Goal: Information Seeking & Learning: Find specific fact

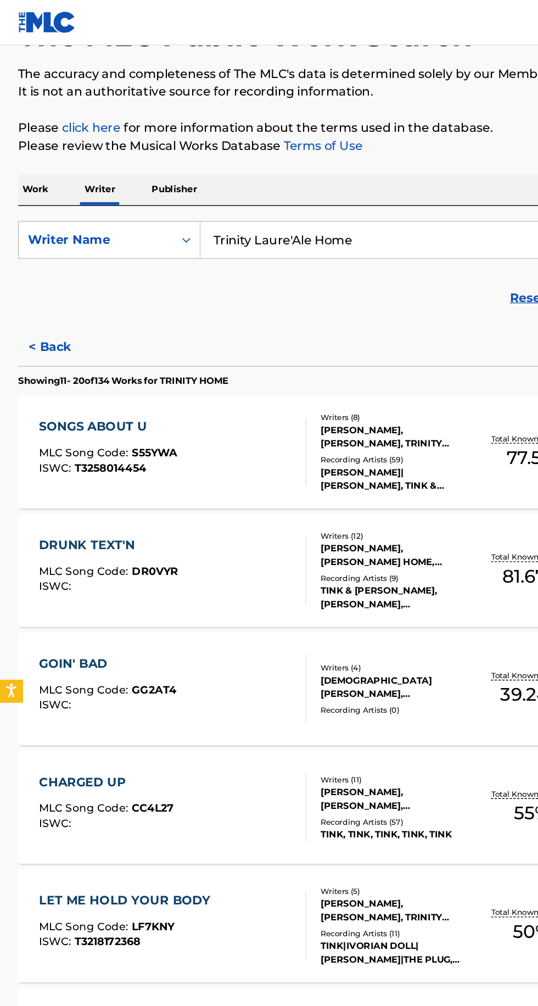
click at [25, 137] on p "Work" at bounding box center [25, 137] width 25 height 23
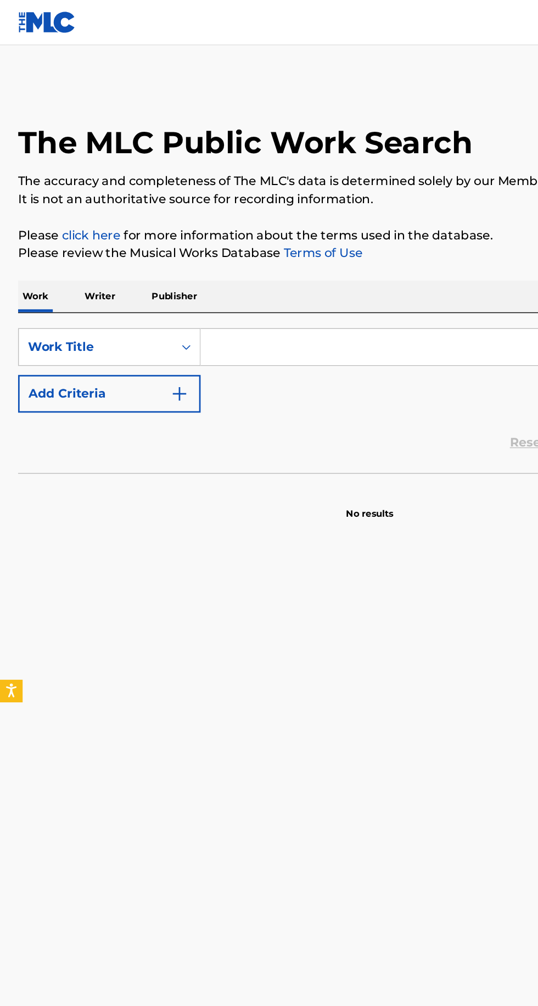
click at [189, 248] on input "Search Form" at bounding box center [335, 252] width 378 height 26
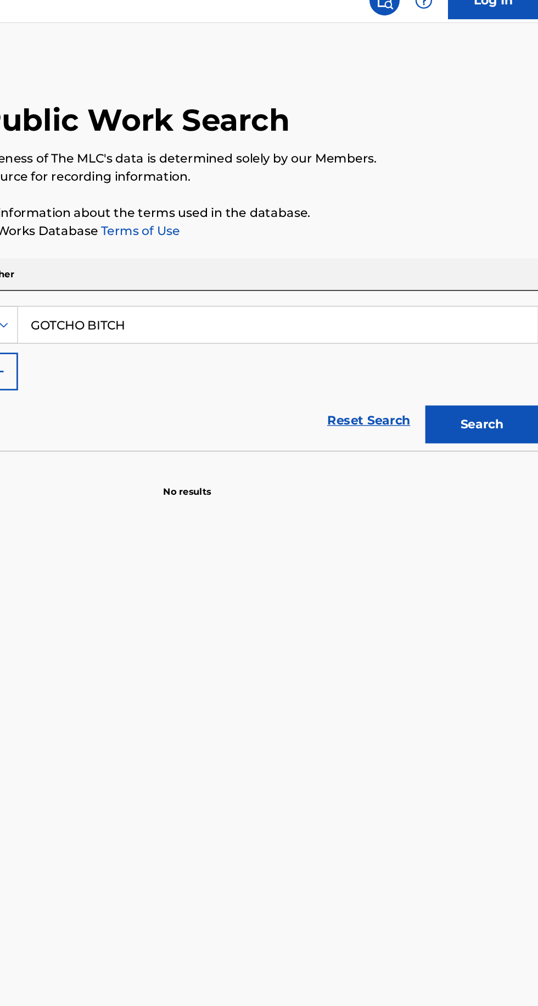
type input "GOTCHO BITCH"
click at [478, 327] on button "Search" at bounding box center [483, 324] width 82 height 27
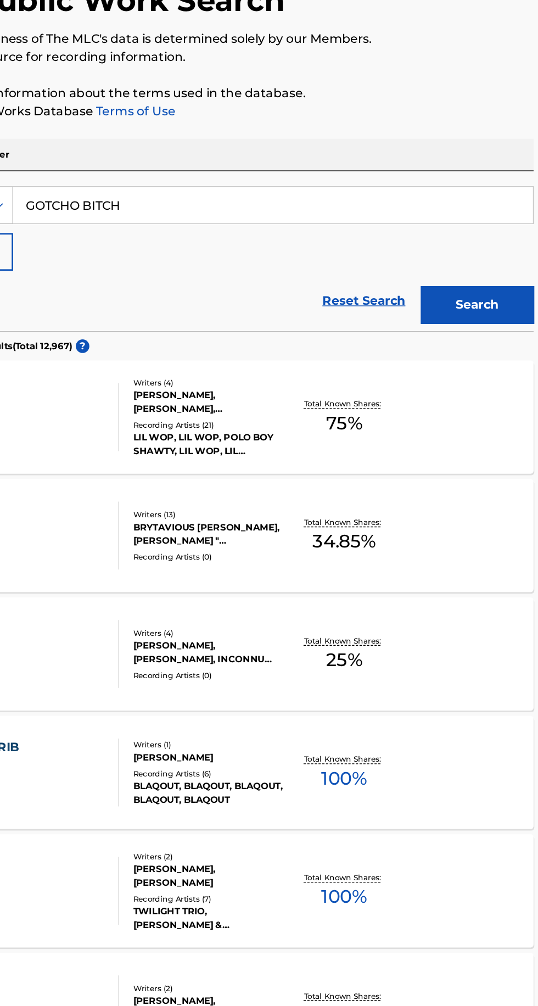
click at [408, 483] on p "Total Known Shares:" at bounding box center [386, 483] width 59 height 8
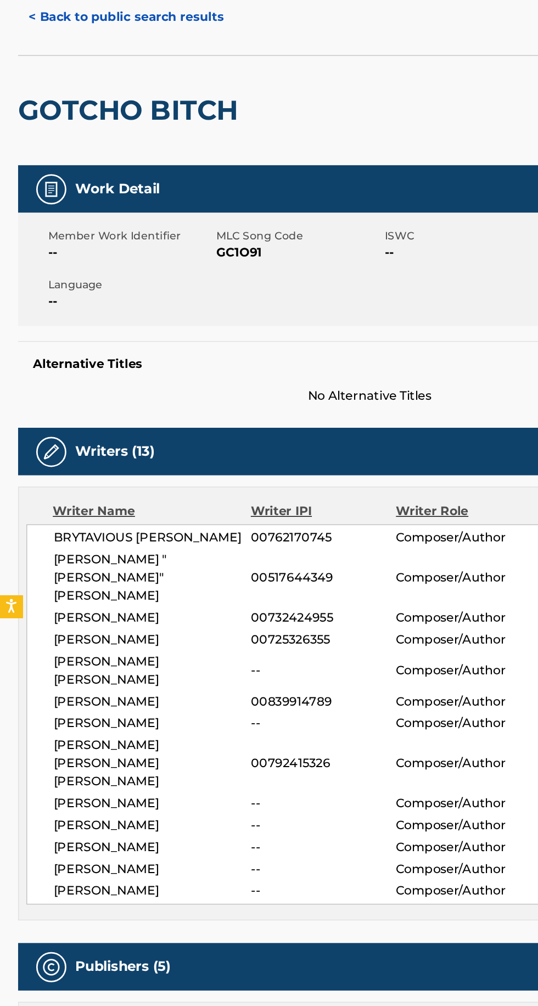
scroll to position [14, 0]
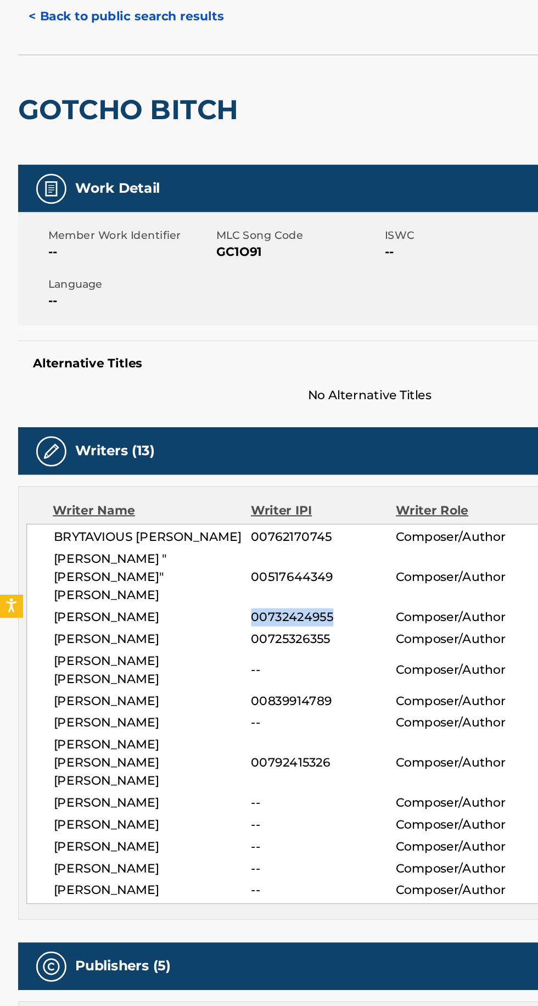
copy span "00732424955"
copy span "ZACHARY DEEM SEKOFF"
copy span "00792415326"
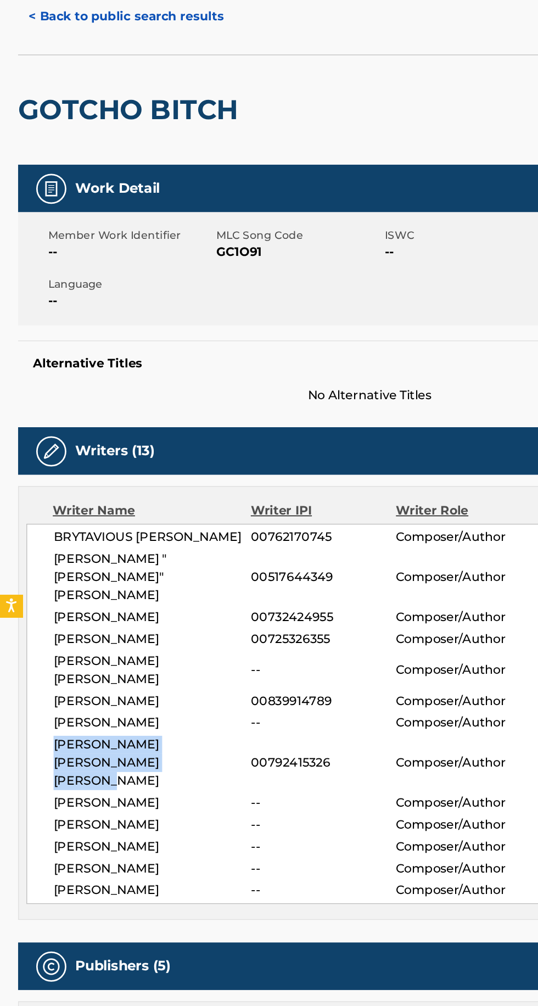
copy span "ALEXIS GILBERT ANDRE GERARD DUVIVIER"
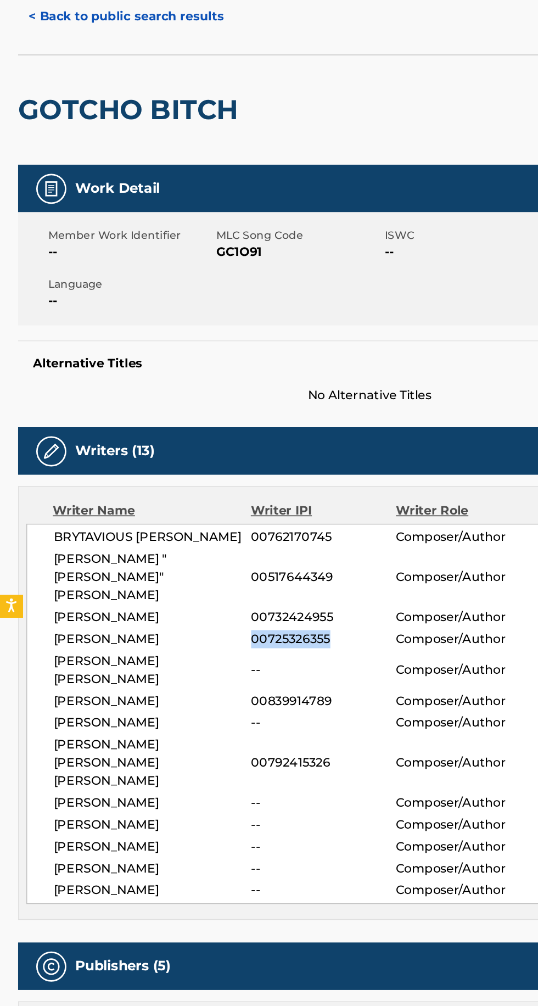
copy span "00725326355"
copy span "DANIEL FRANCESCO TUPARIA"
copy span "00762170745"
copy span "BRYTAVIOUS LAKEITH CHAMBERS"
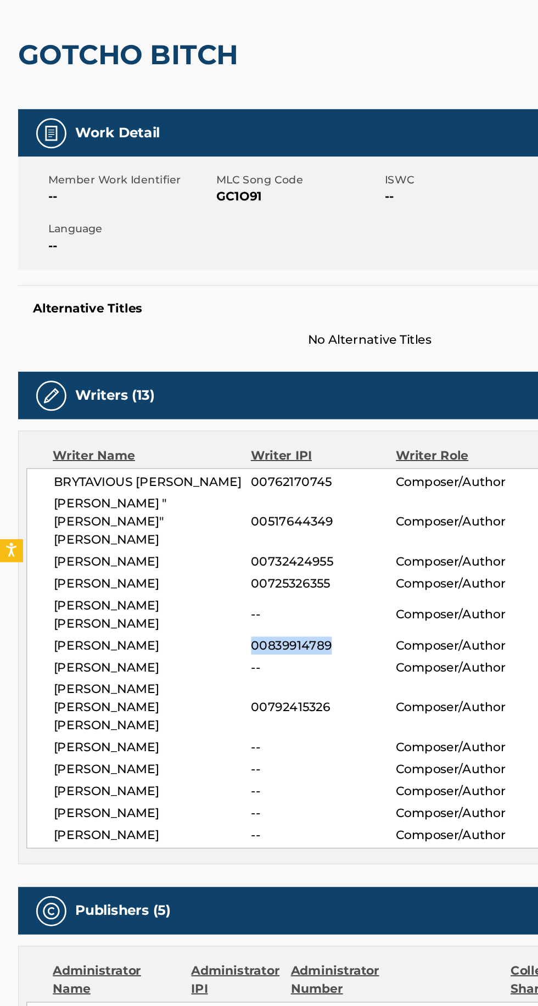
copy span "00839914789"
copy span "00517644349"
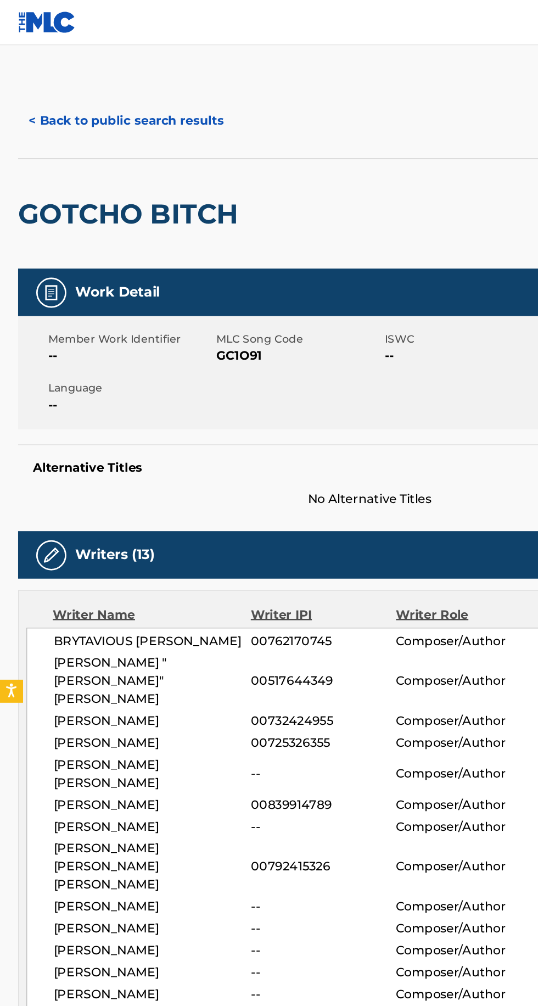
click at [137, 91] on button "< Back to public search results" at bounding box center [92, 87] width 158 height 27
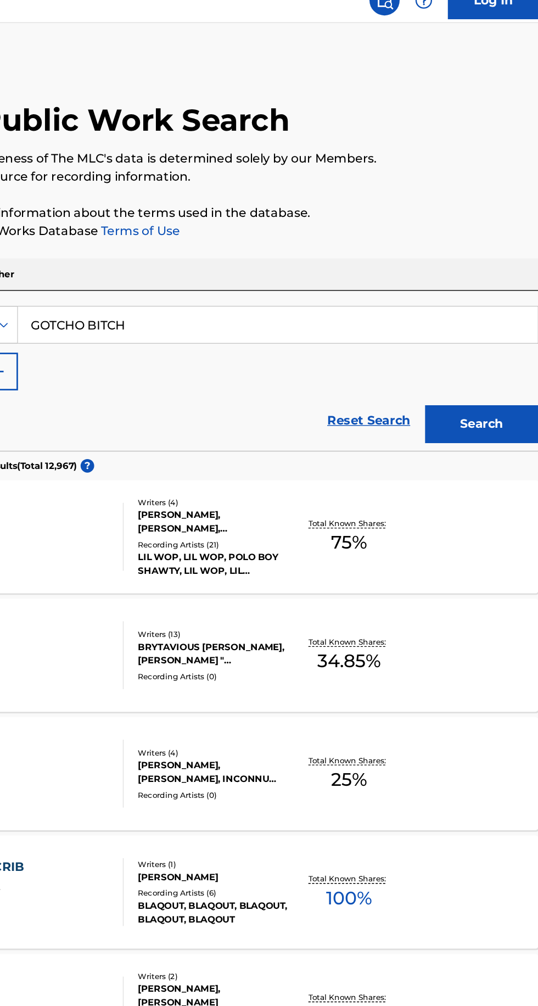
click at [194, 239] on input "GOTCHO BITCH" at bounding box center [335, 252] width 378 height 26
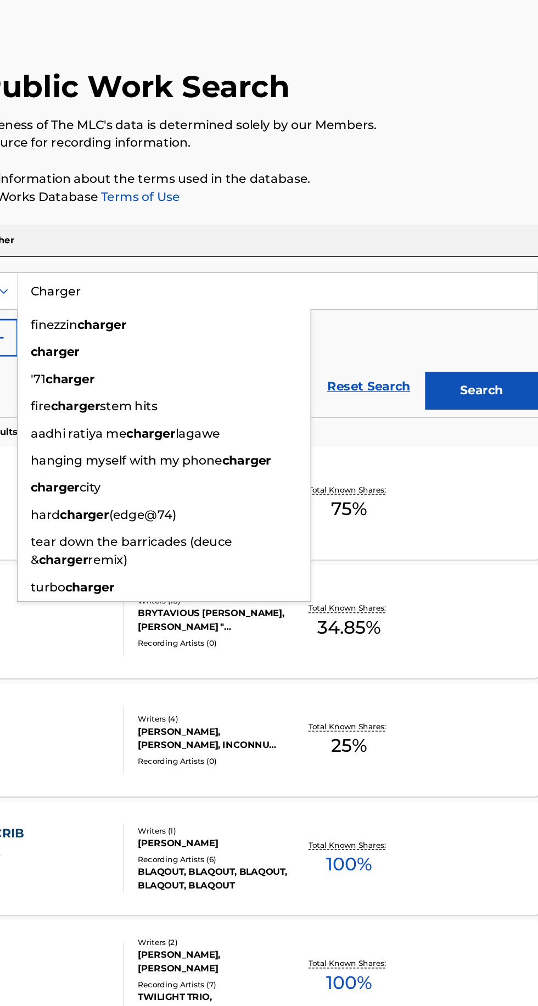
type input "Charger"
click at [478, 326] on button "Search" at bounding box center [483, 324] width 82 height 27
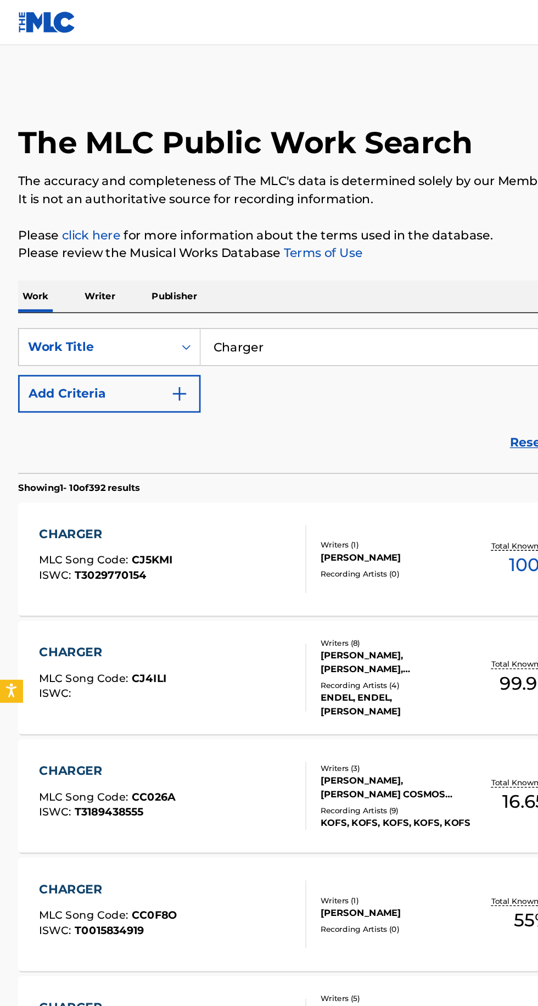
click at [79, 212] on p "Writer" at bounding box center [72, 215] width 29 height 23
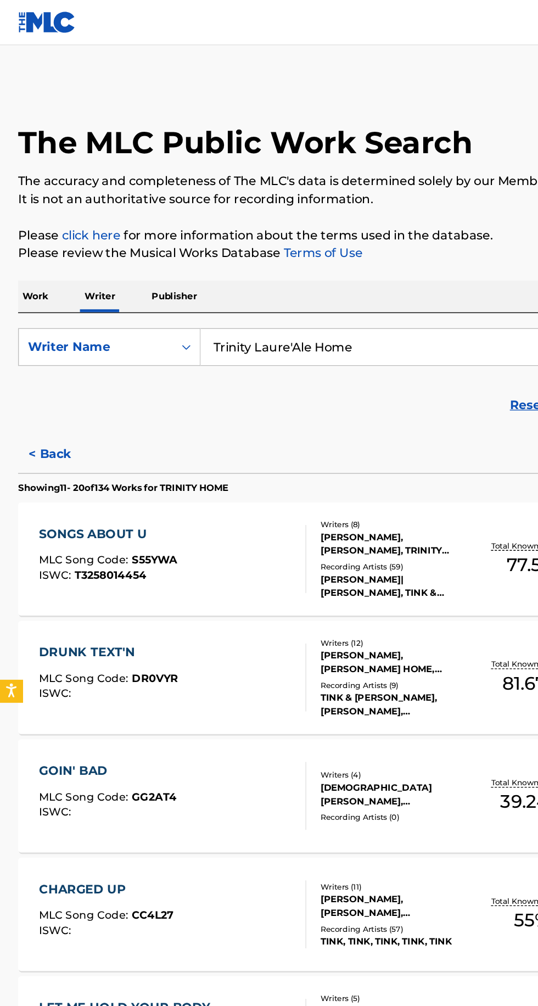
click at [195, 261] on input "Trinity Laure'Ale Home" at bounding box center [335, 252] width 378 height 26
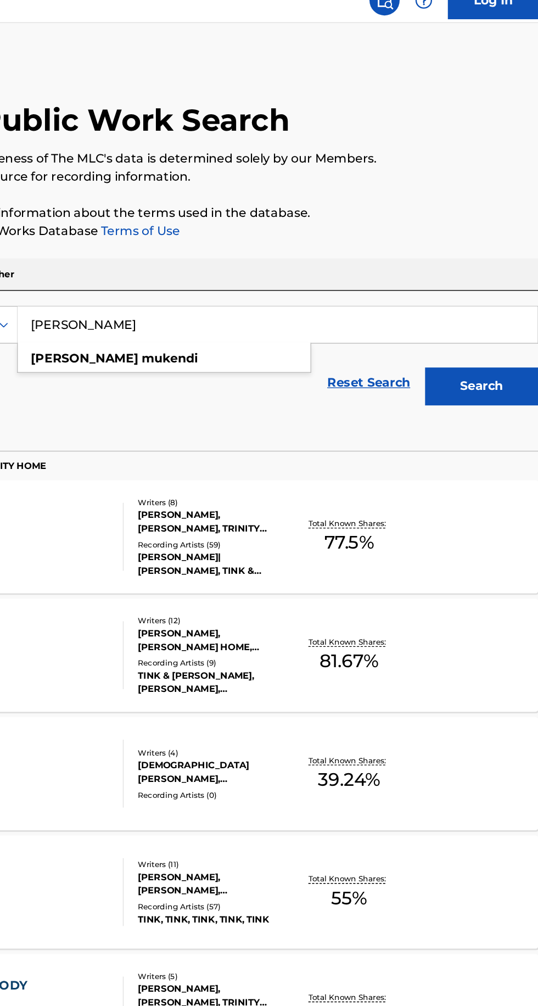
type input "Nicolas Mukendi"
click at [480, 290] on button "Search" at bounding box center [483, 297] width 82 height 27
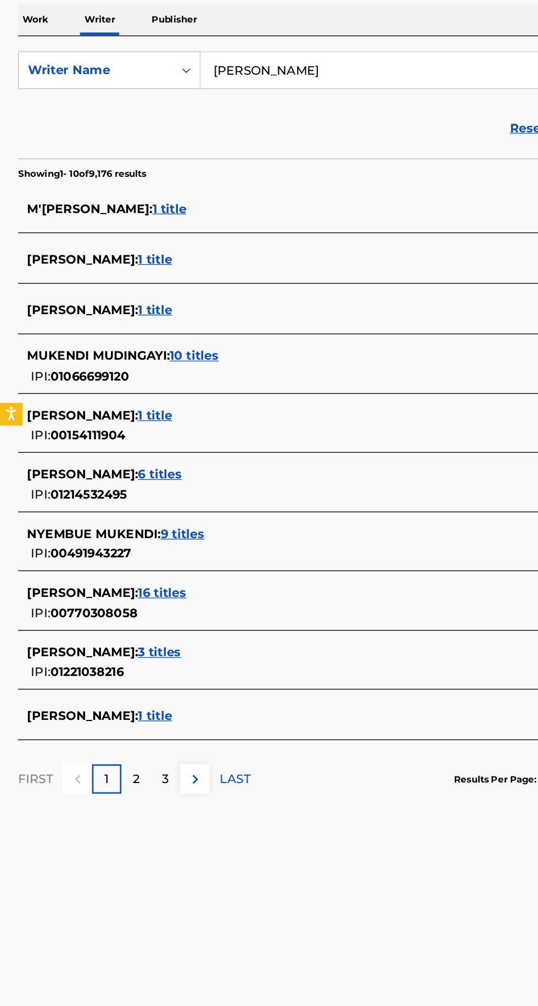
click at [133, 553] on div "NICOLAS MUKENDI : 6 titles IPI: 01214532495" at bounding box center [255, 554] width 470 height 28
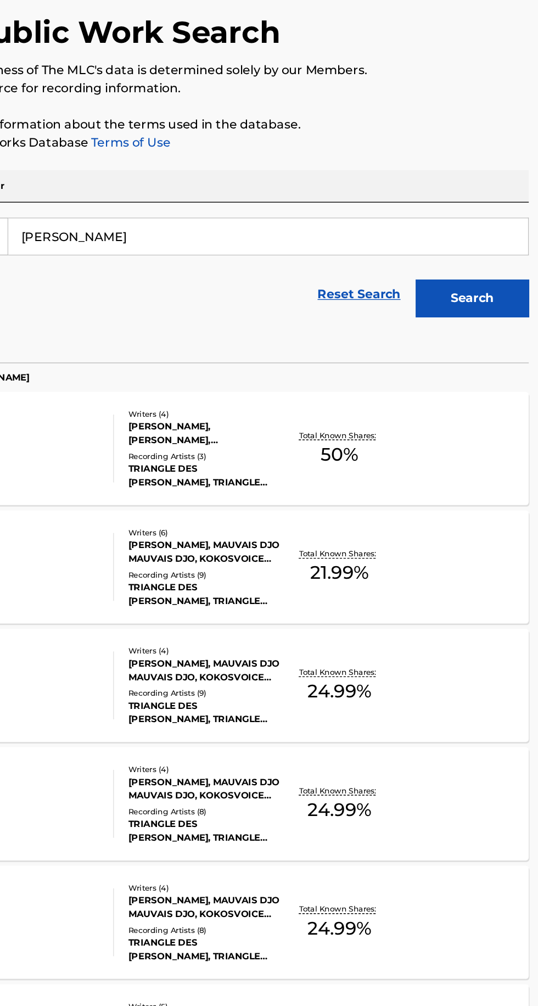
click at [429, 386] on div "TOUS LES JOURS MLC Song Code : TX2RYV ISWC : T3233463468 Writers ( 4 ) JOEL RAU…" at bounding box center [269, 407] width 512 height 82
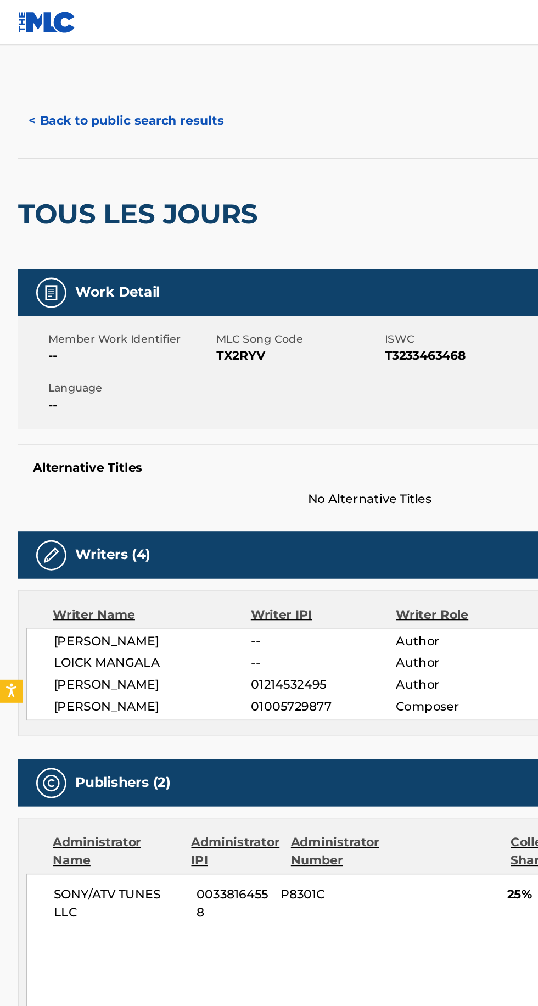
click at [55, 77] on button "< Back to public search results" at bounding box center [92, 87] width 158 height 27
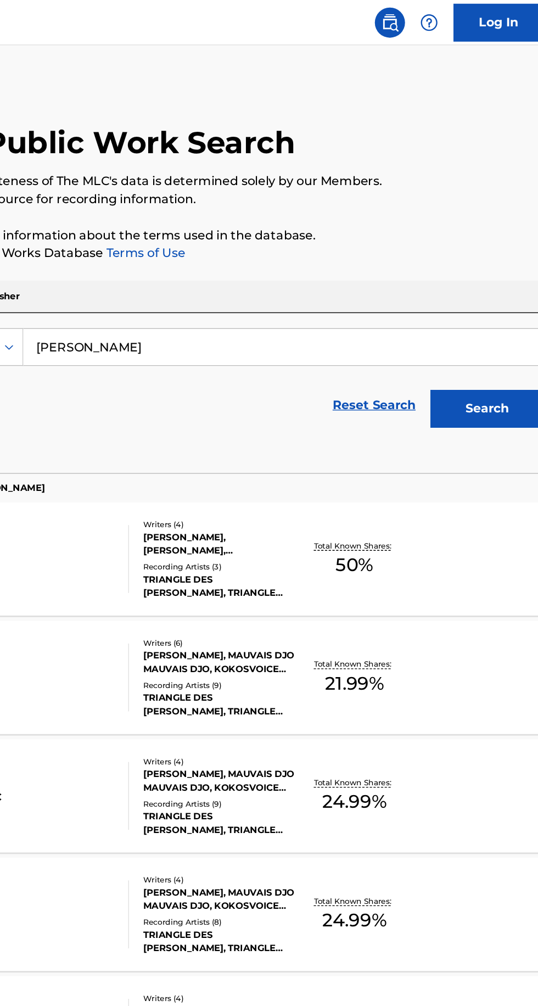
click at [398, 513] on div "SELELE MLC Song Code : SI30DO ISWC : Writers ( 6 ) NICOLAS MUKENDI, MAUVAIS DJO…" at bounding box center [269, 493] width 512 height 82
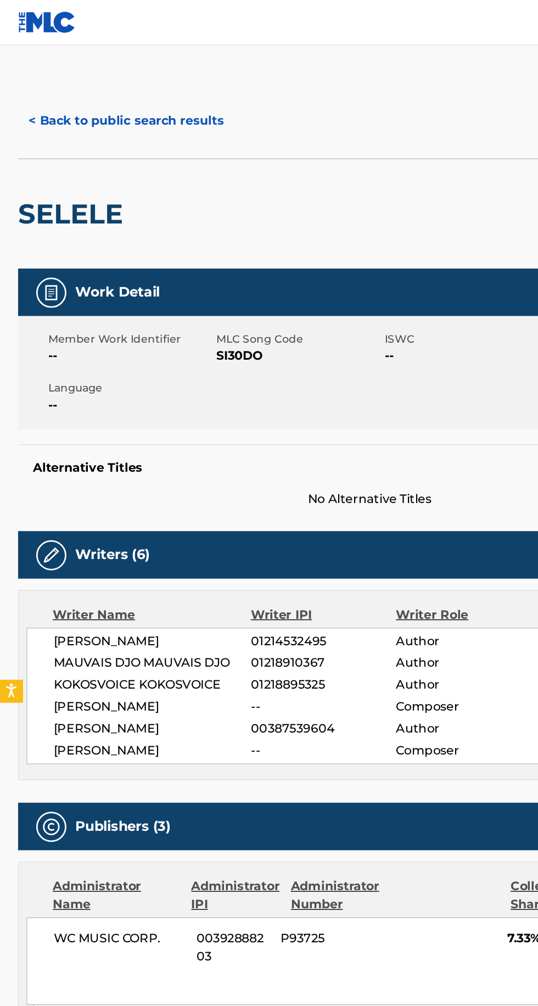
click at [108, 76] on button "< Back to public search results" at bounding box center [92, 87] width 158 height 27
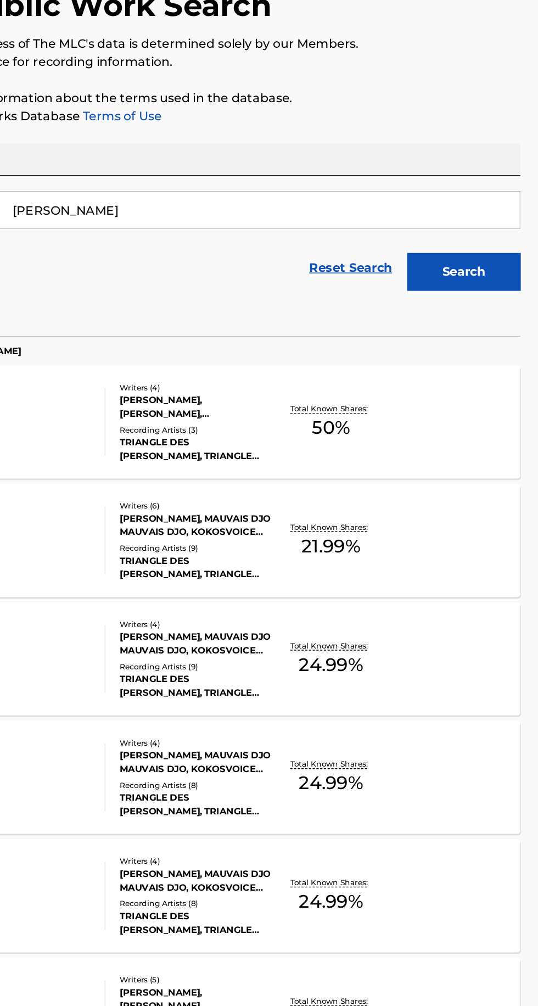
click at [440, 575] on div "MAME MLC Song Code : MH2G8C ISWC : Writers ( 4 ) NICOLAS MUKENDI, MAUVAIS DJO M…" at bounding box center [269, 579] width 512 height 82
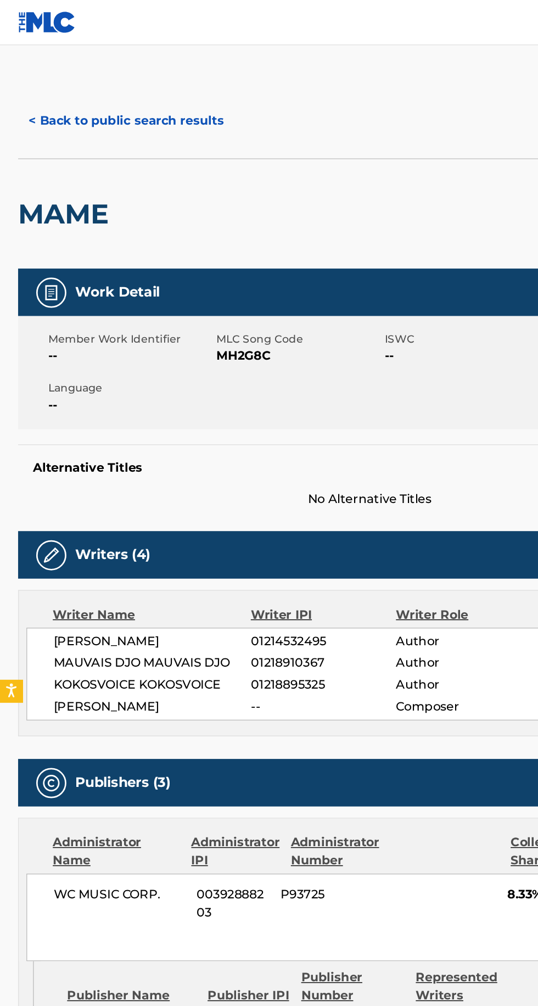
click at [119, 89] on button "< Back to public search results" at bounding box center [92, 87] width 158 height 27
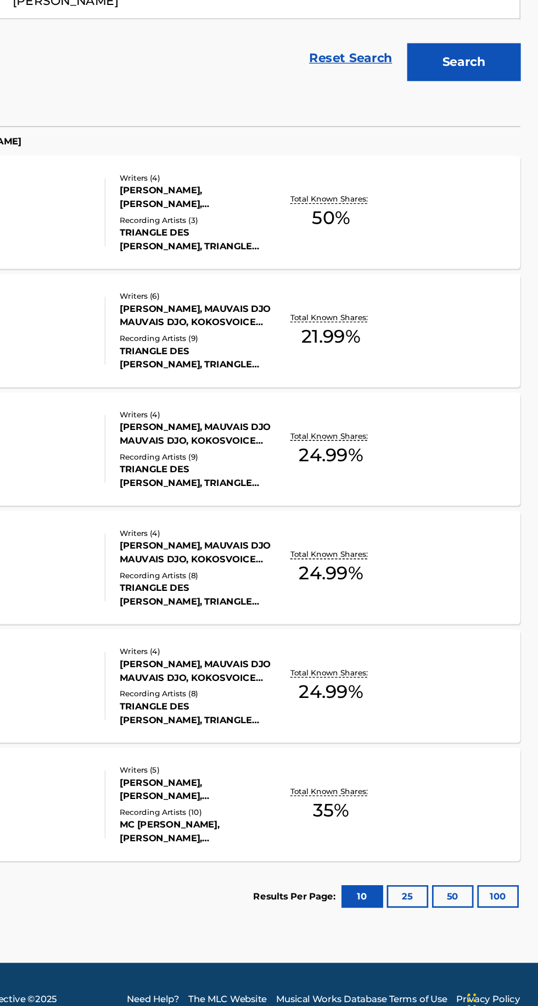
click at [397, 827] on p "Total Known Shares:" at bounding box center [386, 828] width 59 height 8
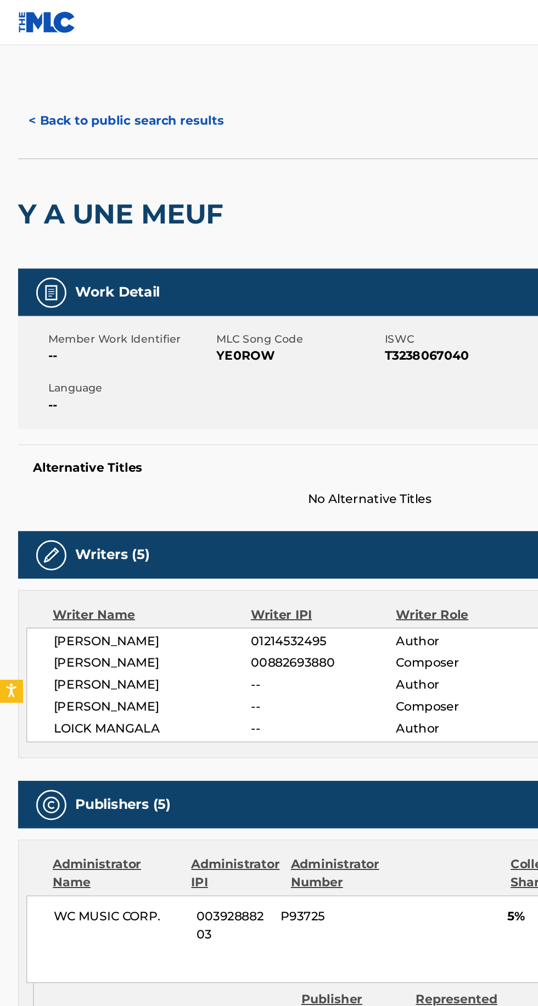
click at [126, 87] on button "< Back to public search results" at bounding box center [92, 87] width 158 height 27
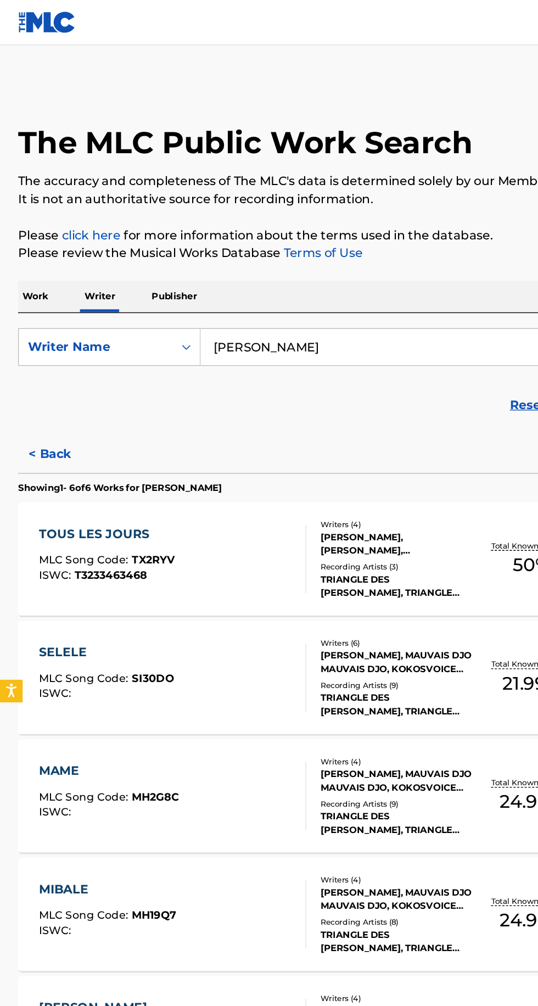
click at [31, 325] on button "< Back" at bounding box center [46, 330] width 66 height 27
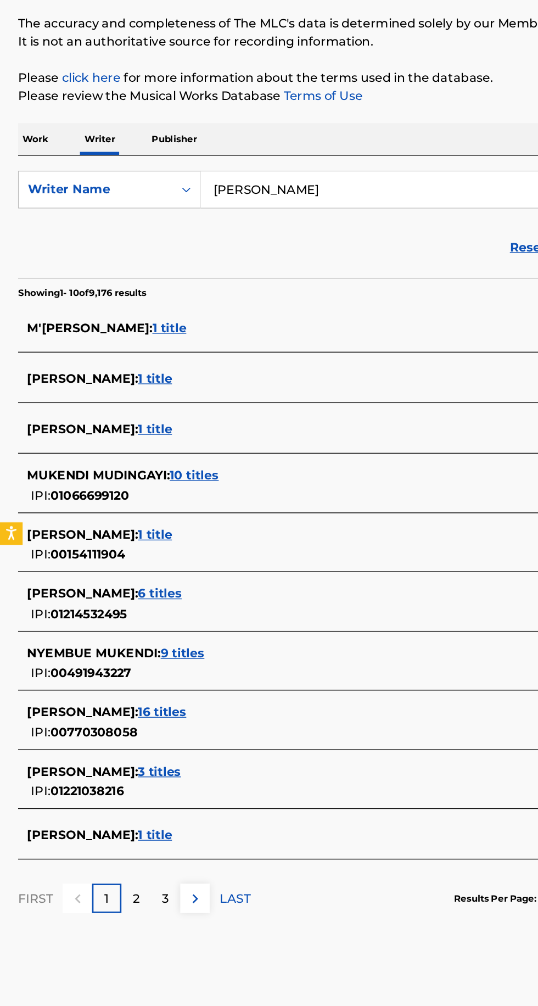
click at [139, 686] on div "NICOLAS MUKENDI : 3 titles IPI: 01221038216" at bounding box center [255, 684] width 470 height 28
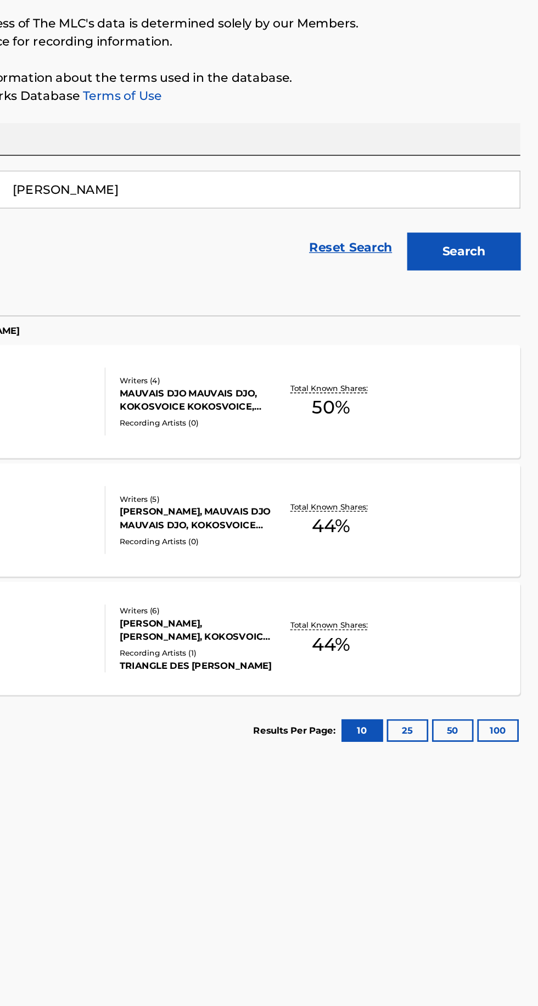
click at [414, 569] on p "Total Known Shares:" at bounding box center [386, 569] width 59 height 8
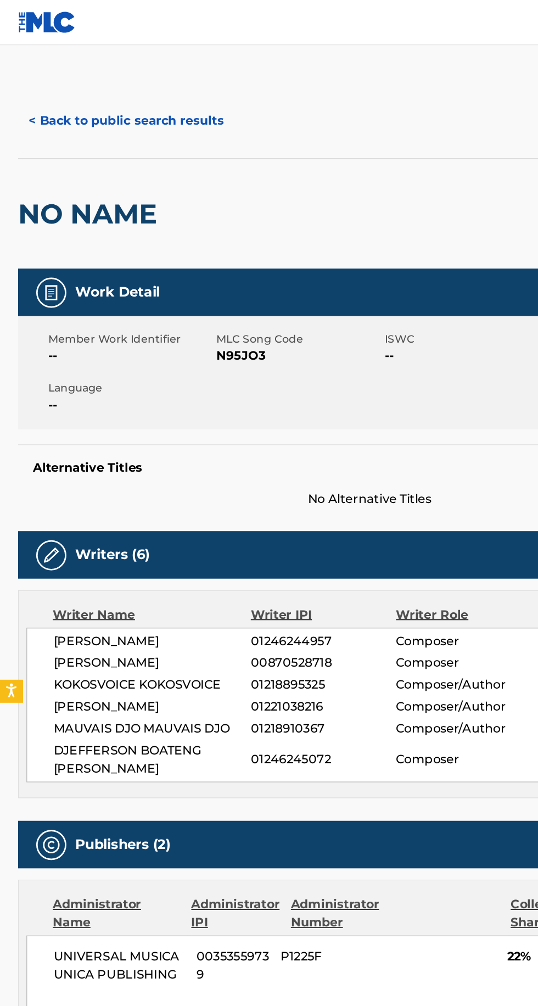
click at [88, 98] on button "< Back to public search results" at bounding box center [92, 87] width 158 height 27
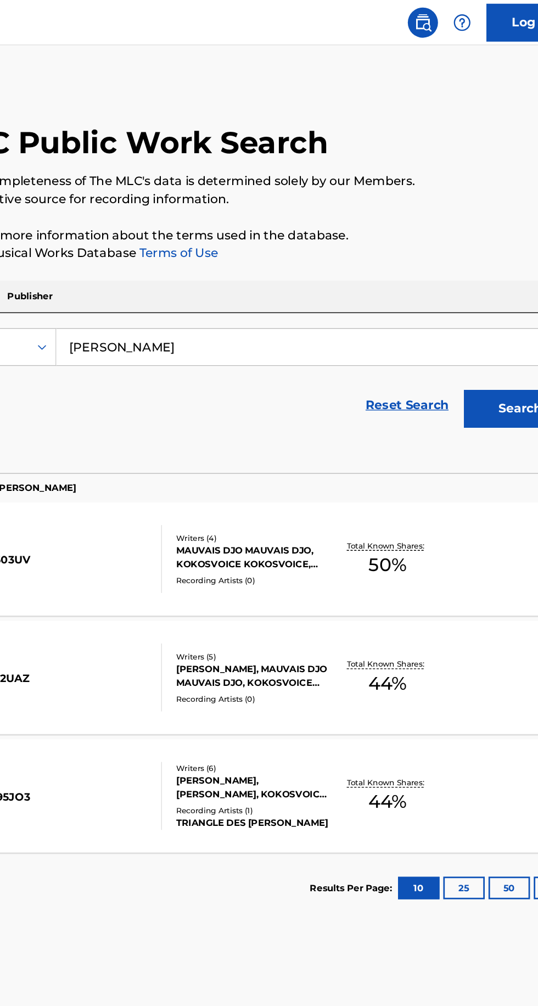
click at [385, 485] on p "Total Known Shares:" at bounding box center [386, 483] width 59 height 8
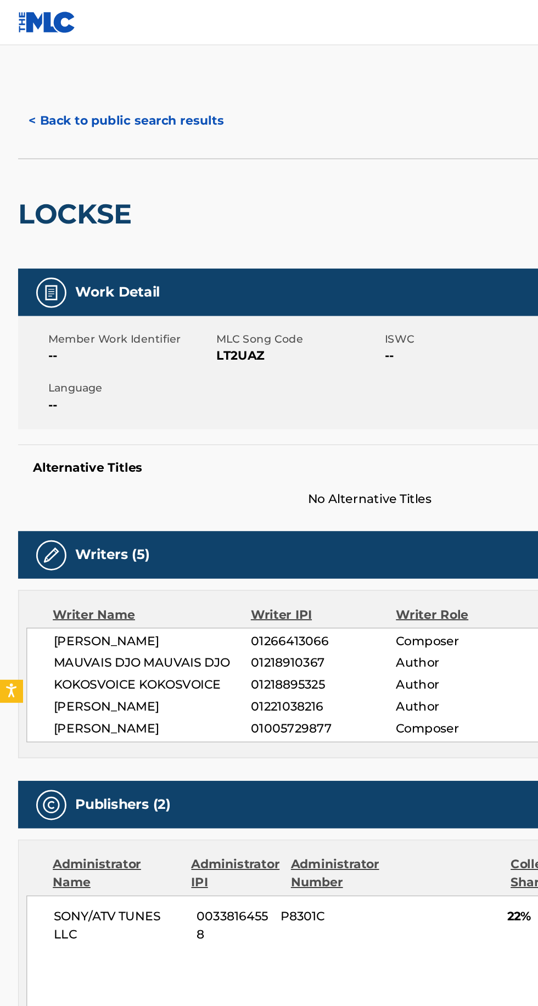
click at [111, 85] on button "< Back to public search results" at bounding box center [92, 87] width 158 height 27
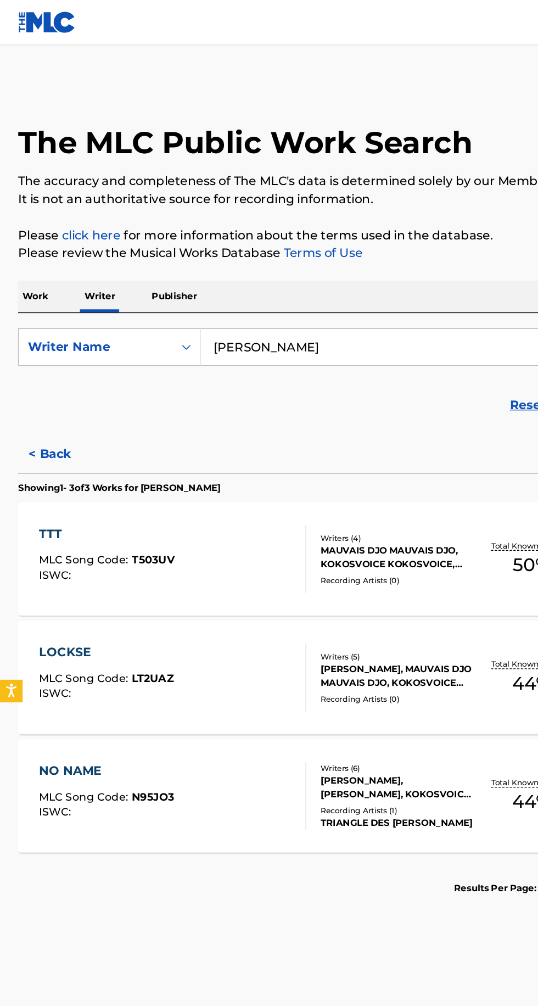
click at [311, 410] on div "MAUVAIS DJO MAUVAIS DJO, KOKOSVOICE KOKOSVOICE, NICOLAS MUKENDI, ALEXIS PEREIRA" at bounding box center [288, 406] width 111 height 20
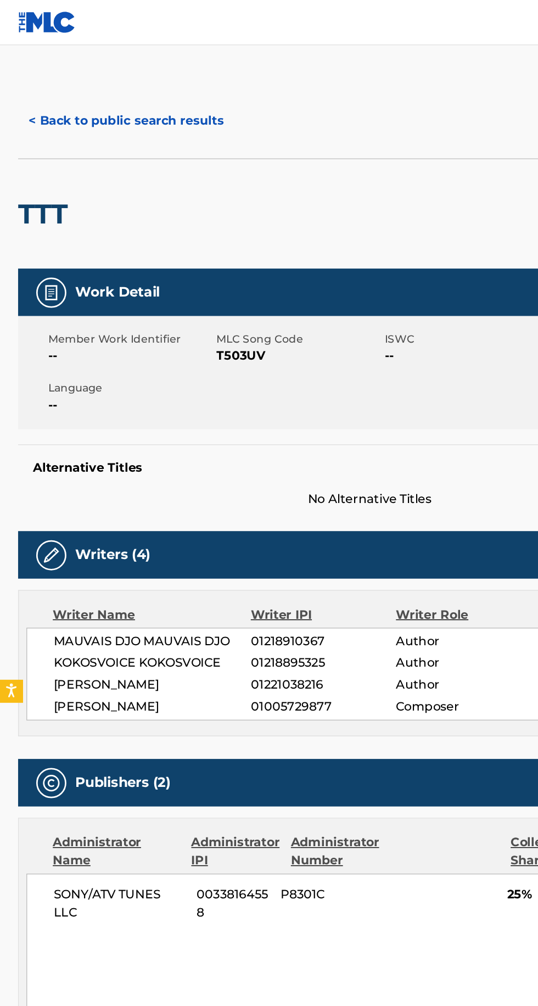
click at [110, 74] on button "< Back to public search results" at bounding box center [92, 87] width 158 height 27
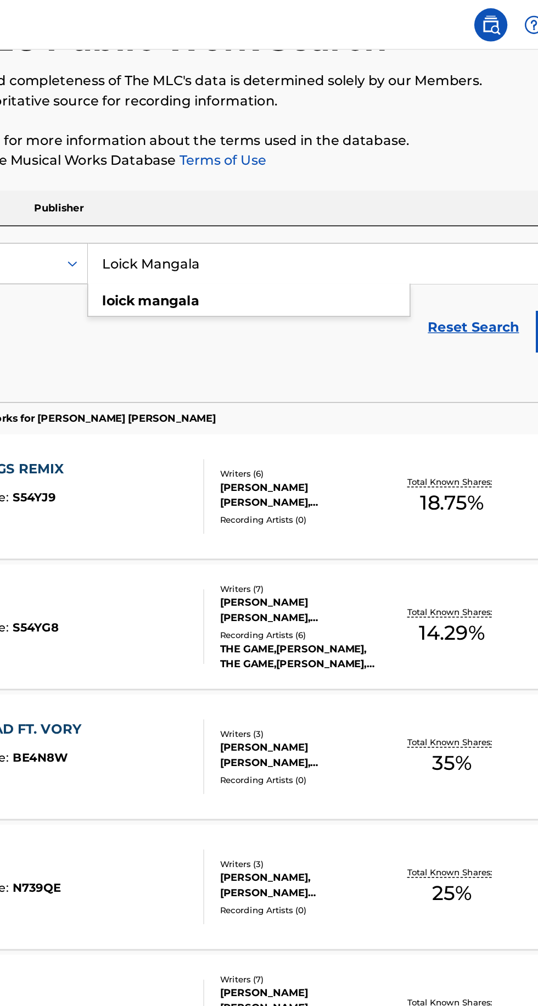
type input "Loick Mangala"
click at [347, 122] on div "The MLC Public Work Search The accuracy and completeness of The MLC's data is d…" at bounding box center [269, 592] width 538 height 1220
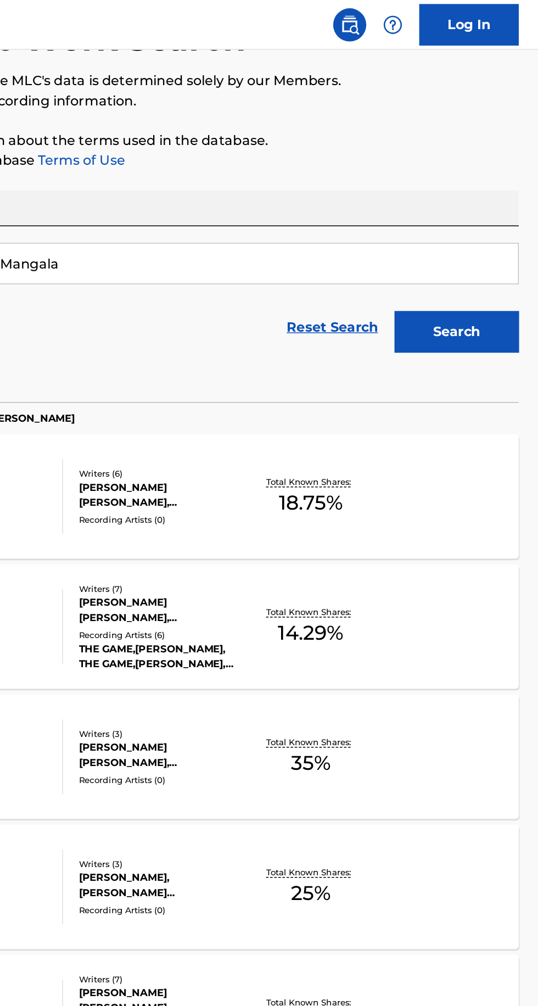
click at [467, 214] on button "Search" at bounding box center [483, 219] width 82 height 27
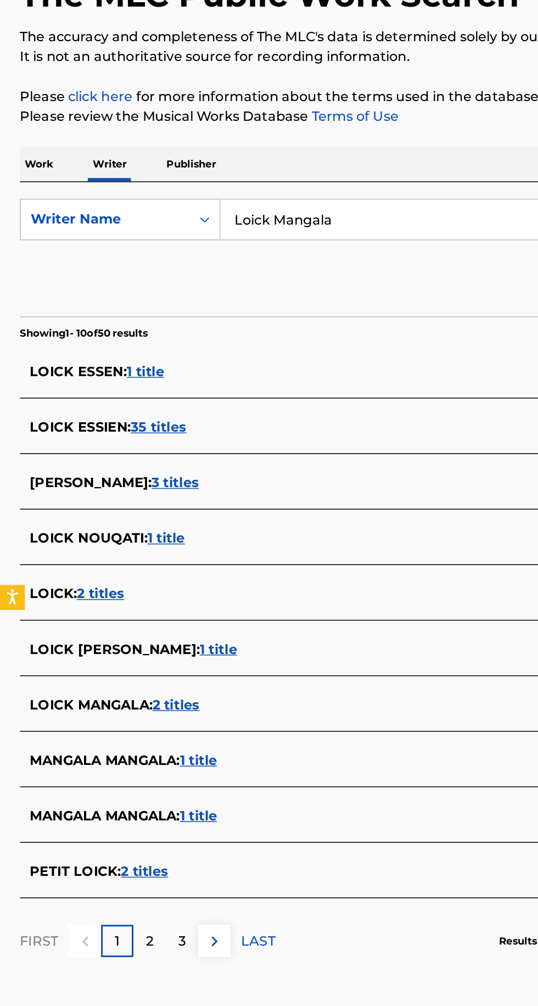
scroll to position [71, 0]
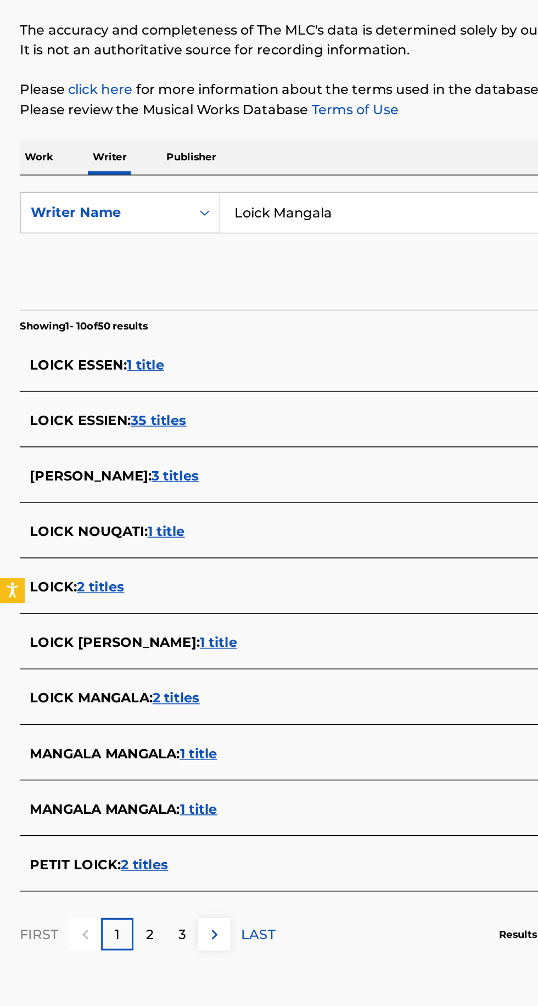
click at [114, 569] on span "2 titles" at bounding box center [116, 574] width 31 height 10
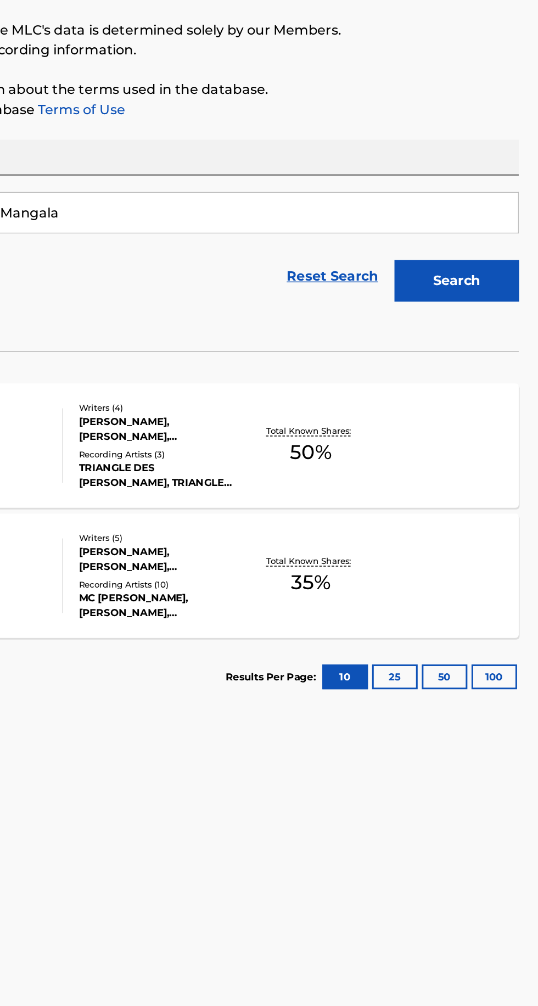
click at [414, 393] on p "Total Known Shares:" at bounding box center [386, 397] width 59 height 8
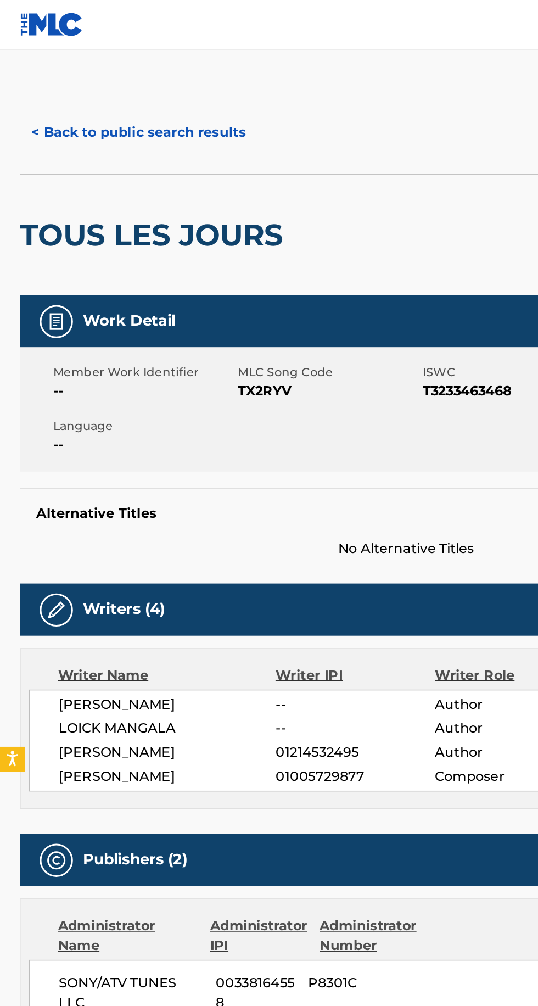
click at [145, 76] on button "< Back to public search results" at bounding box center [92, 87] width 158 height 27
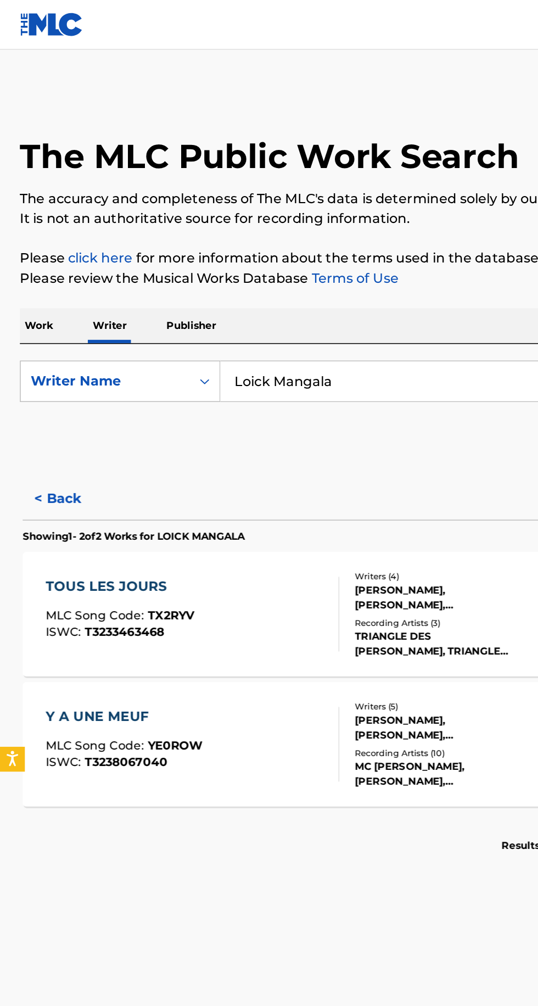
scroll to position [71, 0]
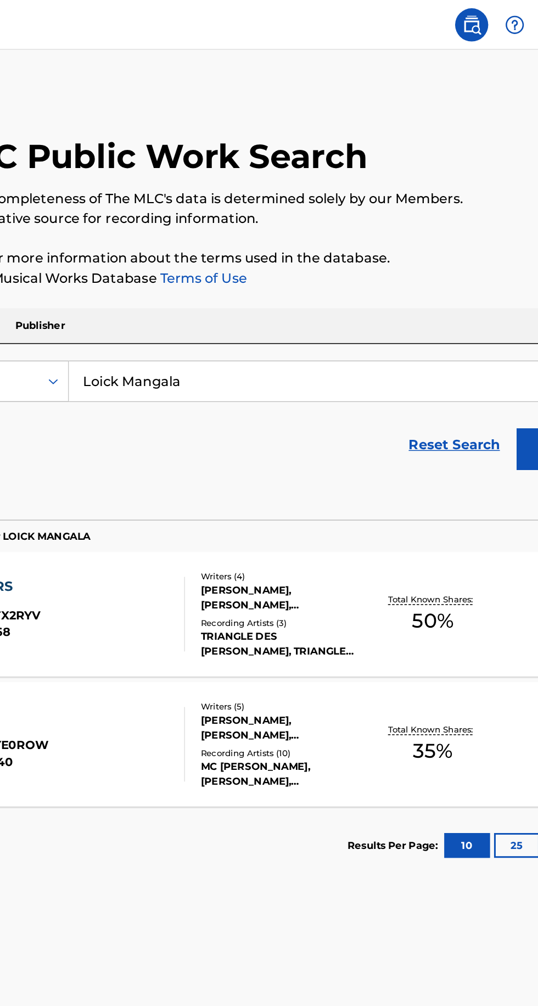
click at [307, 503] on div "MC YOSHI, MC YOSHI,DJ SYT,KOKOSVOICE,MAUVAIS DJO, MC YOSHI, MC YOSHI, KOKOSVOIC…" at bounding box center [288, 513] width 111 height 20
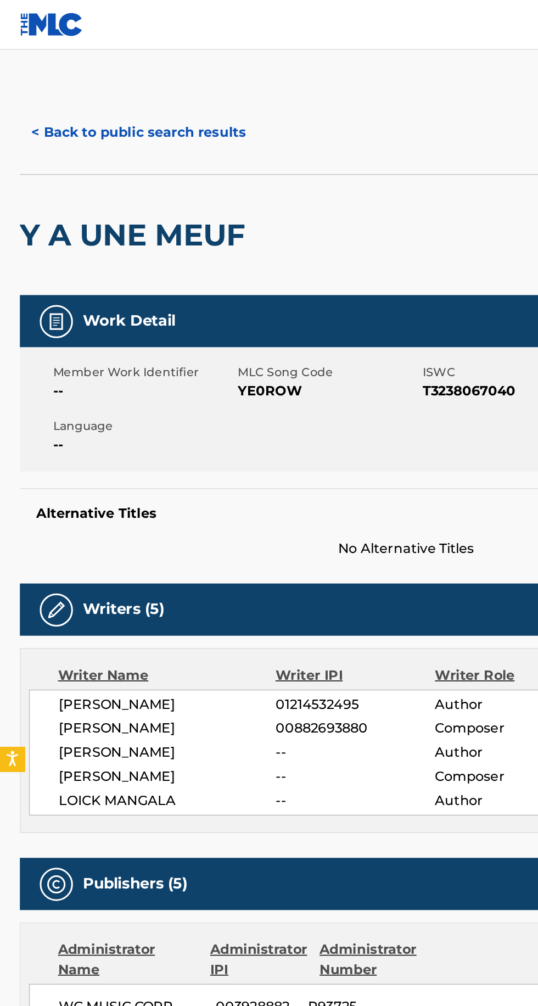
click at [121, 84] on button "< Back to public search results" at bounding box center [92, 87] width 158 height 27
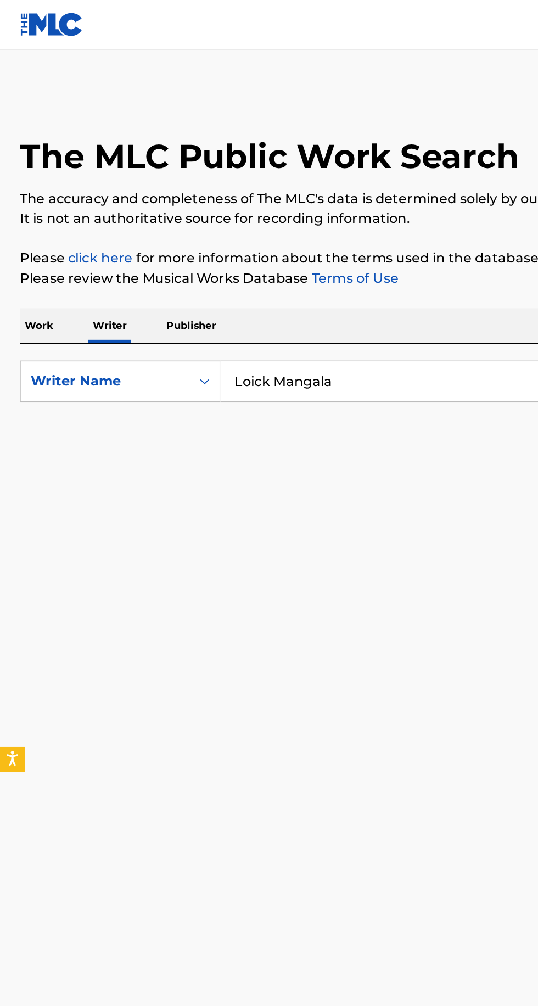
scroll to position [71, 0]
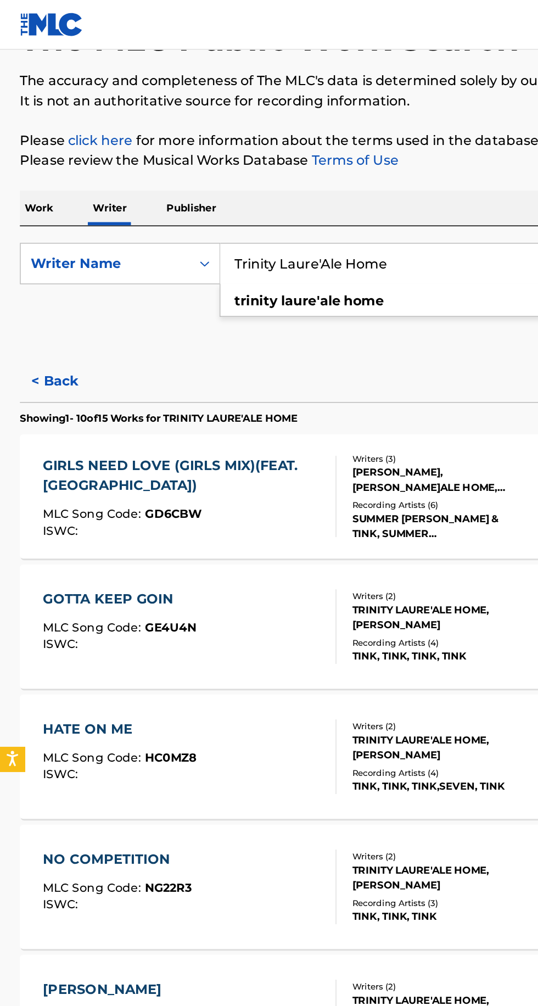
scroll to position [78, 0]
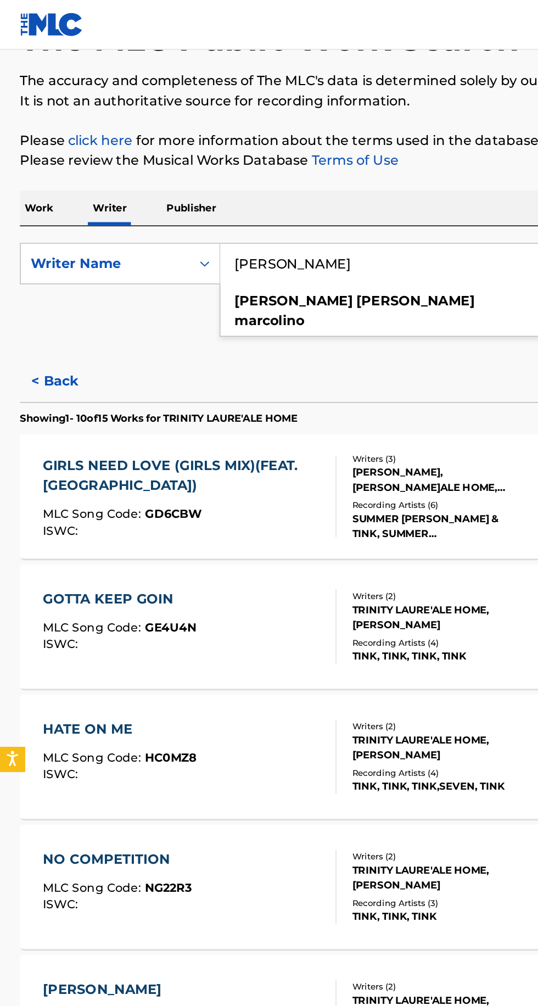
type input "Joel RAUL MARCOLINO"
click at [73, 240] on button "< Back" at bounding box center [46, 252] width 66 height 27
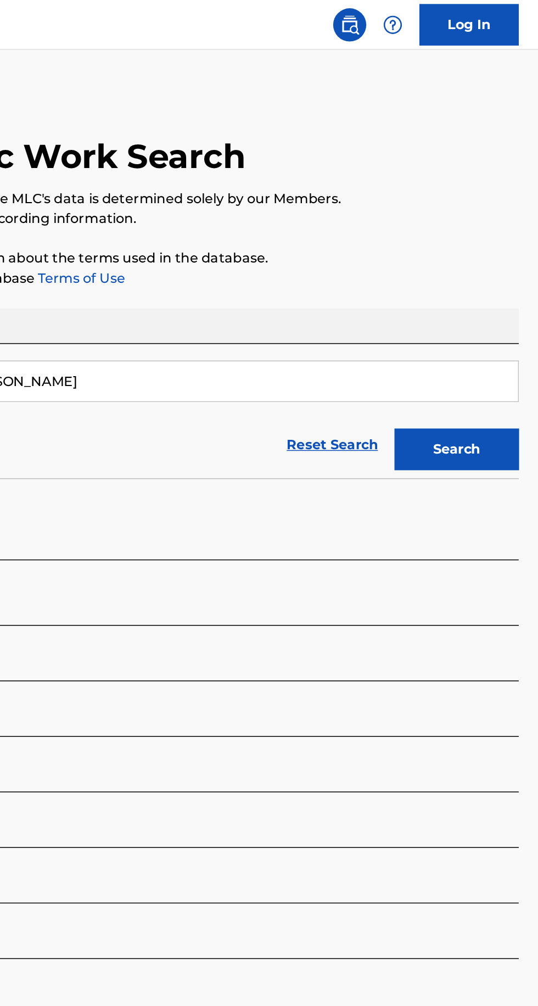
click at [482, 284] on button "Search" at bounding box center [483, 297] width 82 height 27
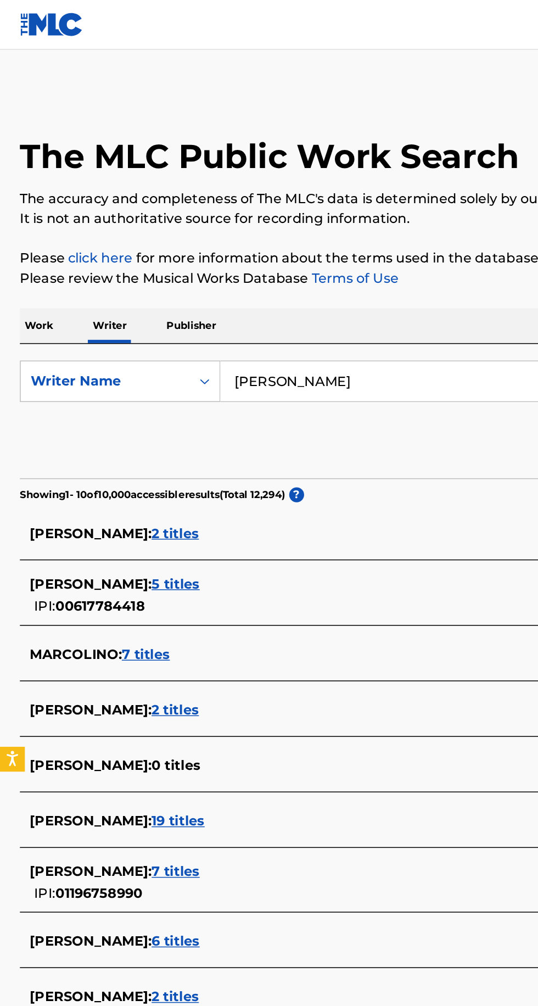
click at [132, 465] on span "2 titles" at bounding box center [115, 470] width 31 height 10
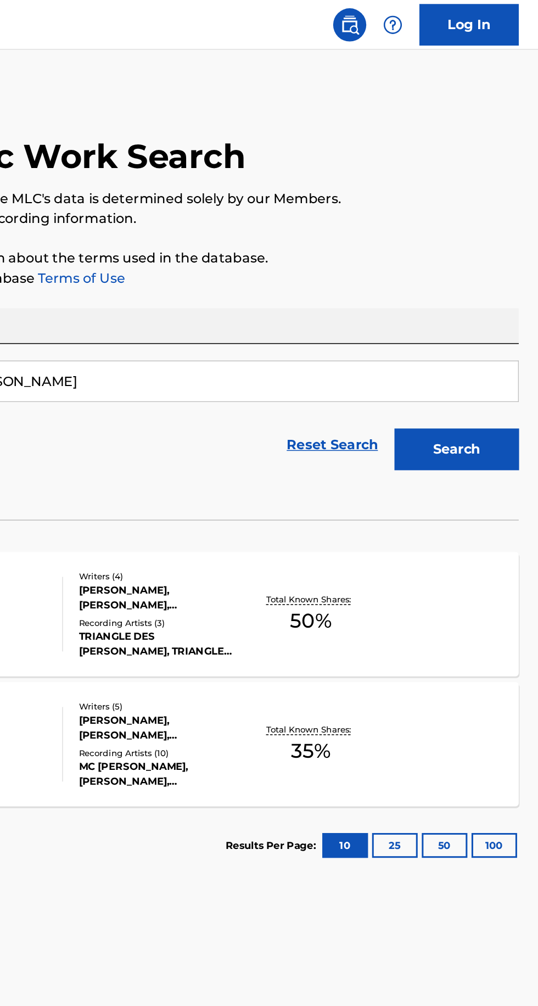
click at [457, 366] on div "TOUS LES JOURS MLC Song Code : TX2RYV ISWC : T3233463468 Writers ( 4 ) JOEL RAU…" at bounding box center [269, 407] width 512 height 82
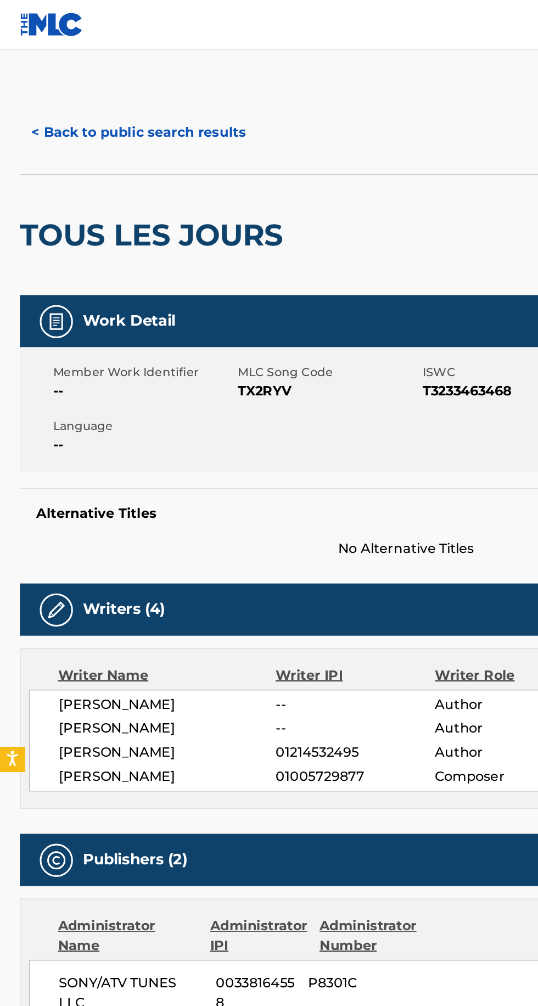
click at [117, 79] on button "< Back to public search results" at bounding box center [92, 87] width 158 height 27
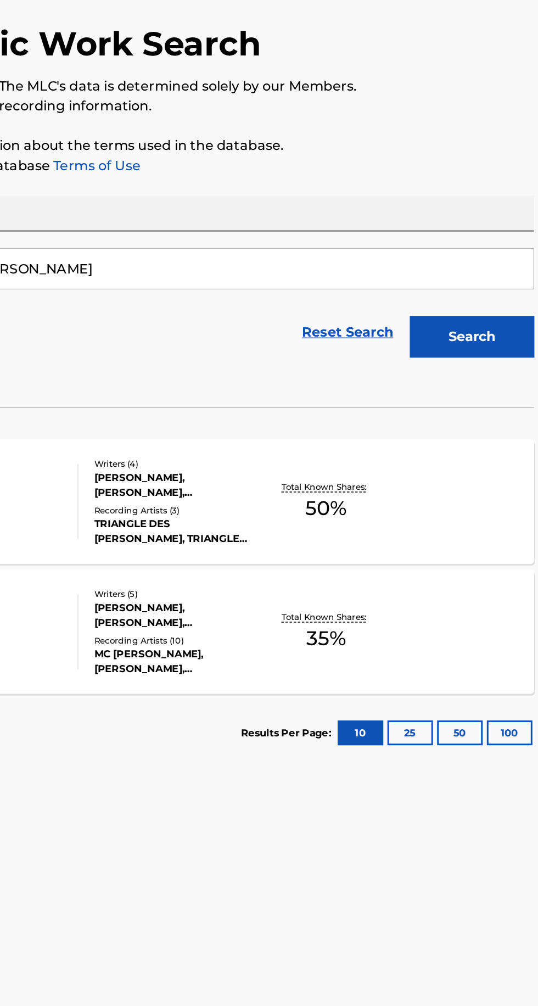
click at [413, 502] on div "Total Known Shares: 35 %" at bounding box center [386, 492] width 85 height 33
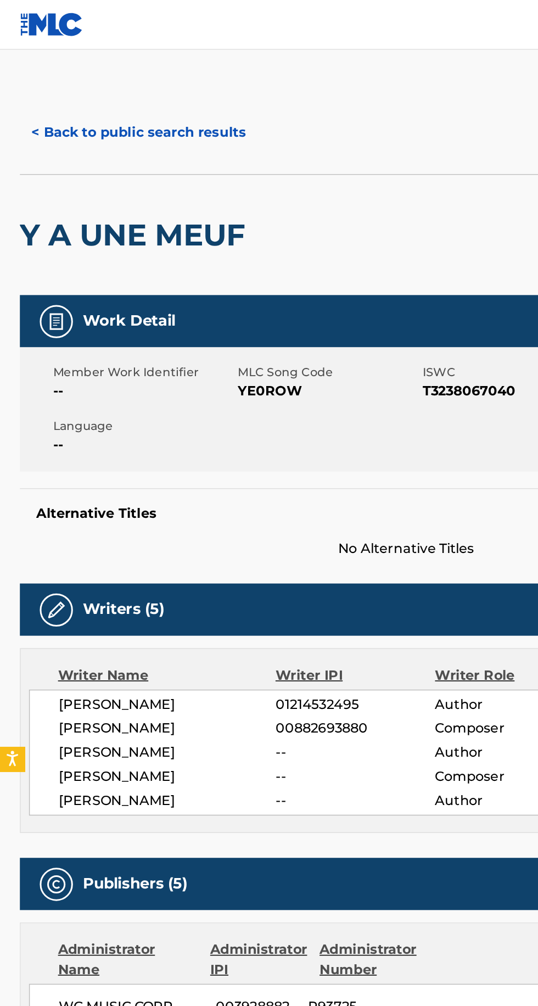
click at [134, 157] on h2 "Y A UNE MEUF" at bounding box center [90, 155] width 155 height 25
click at [140, 81] on button "< Back to public search results" at bounding box center [92, 87] width 158 height 27
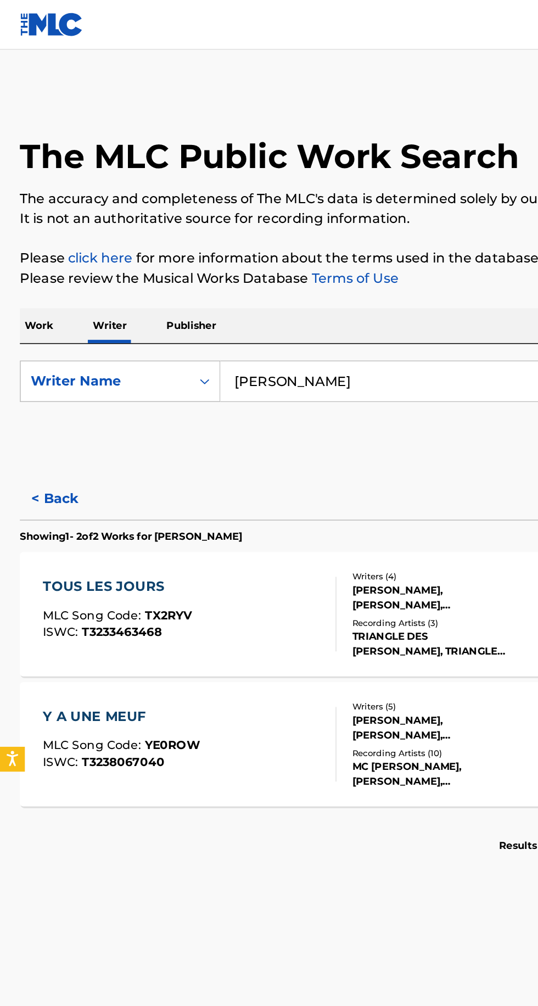
click at [38, 332] on button "< Back" at bounding box center [46, 330] width 66 height 27
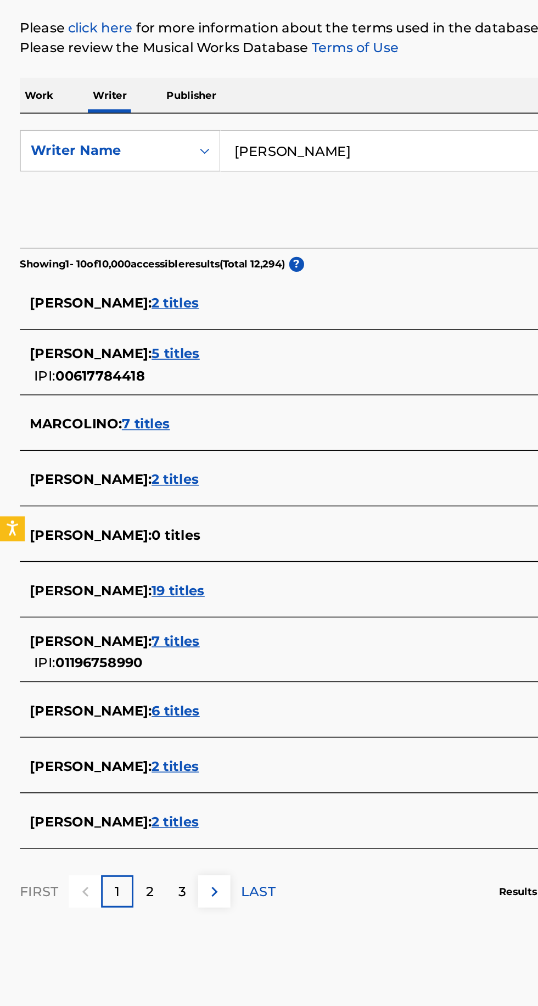
click at [132, 350] on span "2 titles" at bounding box center [115, 353] width 31 height 10
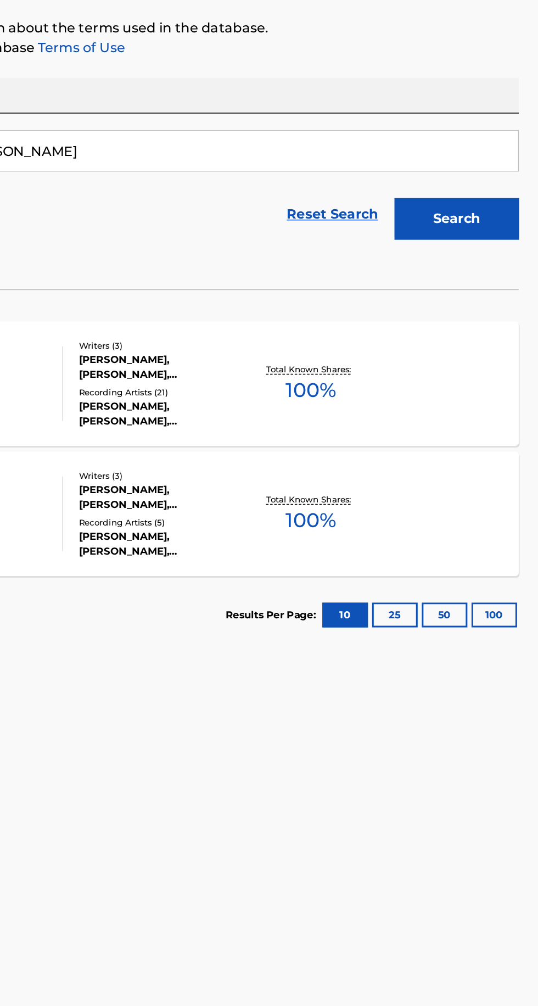
click at [446, 489] on div "NO PIANCO MLC Song Code : N3257B ISWC : T0390744474 Writers ( 3 ) JOSE MARCOLIN…" at bounding box center [269, 493] width 512 height 82
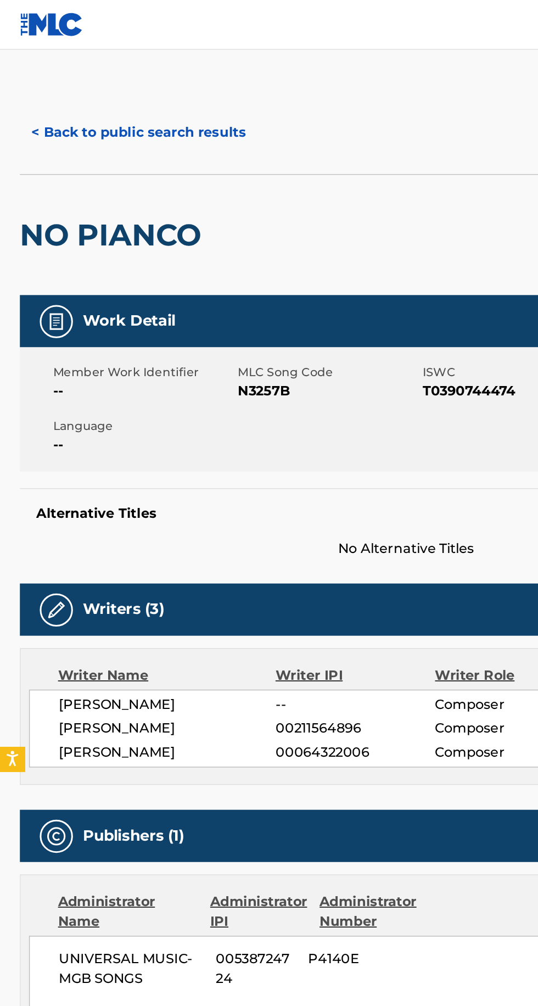
click at [144, 94] on button "< Back to public search results" at bounding box center [92, 87] width 158 height 27
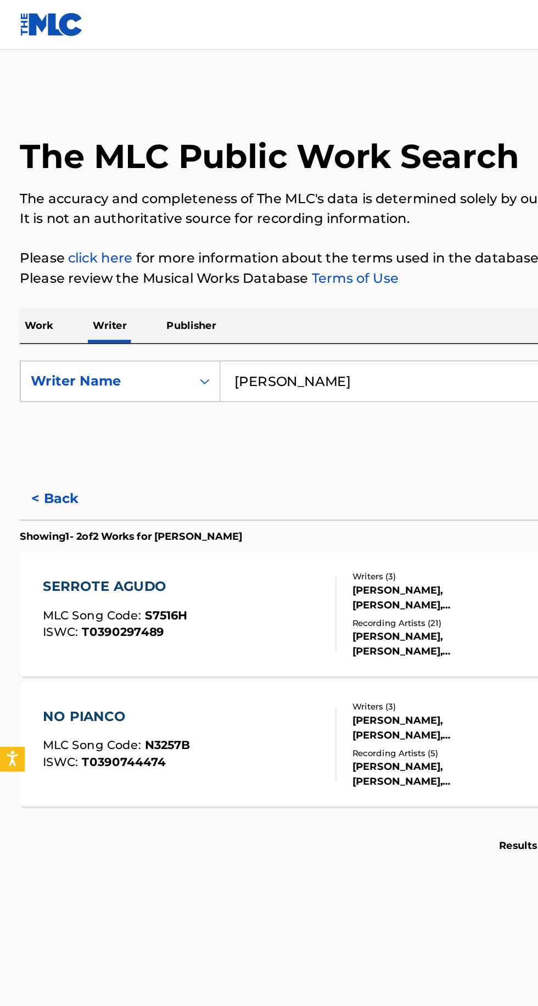
click at [283, 413] on div "Recording Artists ( 21 )" at bounding box center [288, 412] width 111 height 8
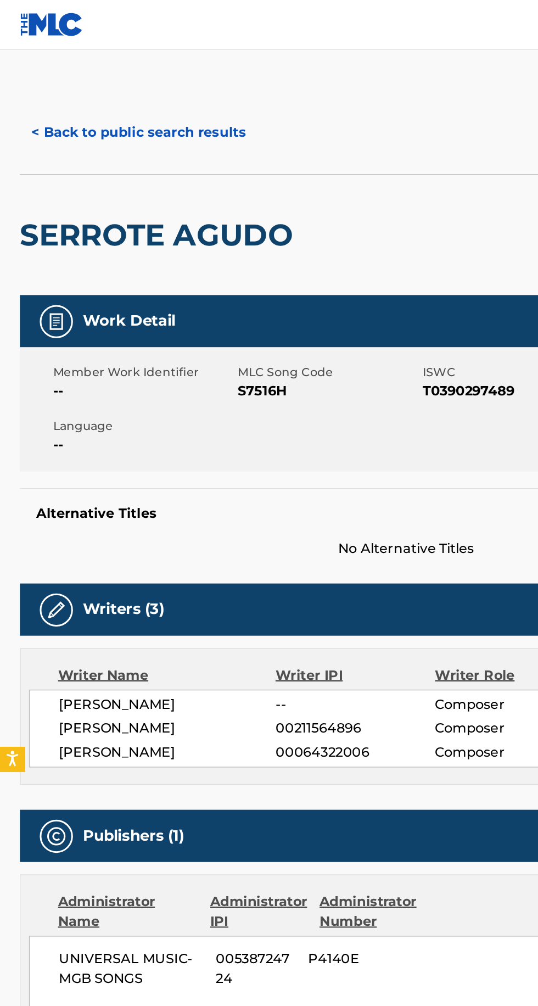
click at [96, 101] on button "< Back to public search results" at bounding box center [92, 87] width 158 height 27
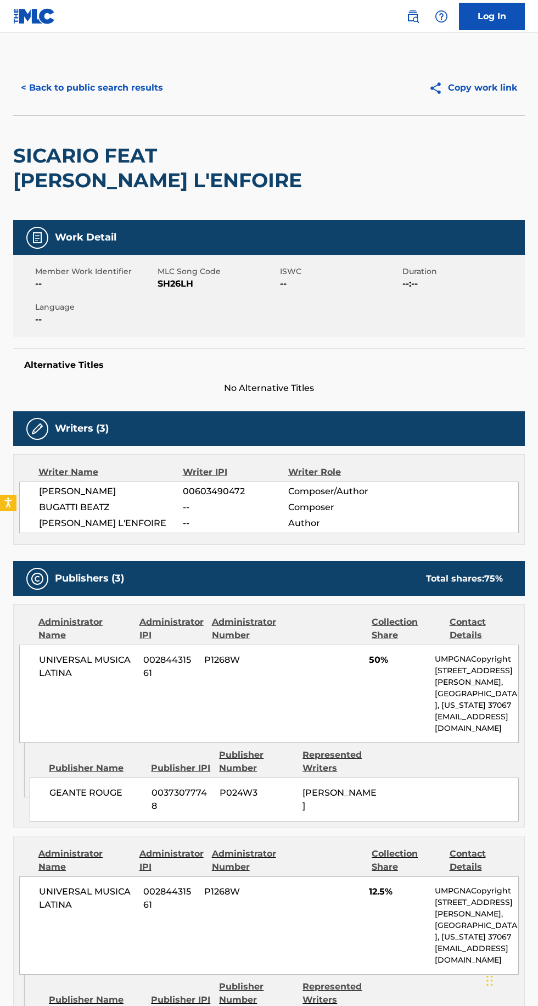
click at [132, 86] on button "< Back to public search results" at bounding box center [92, 87] width 158 height 27
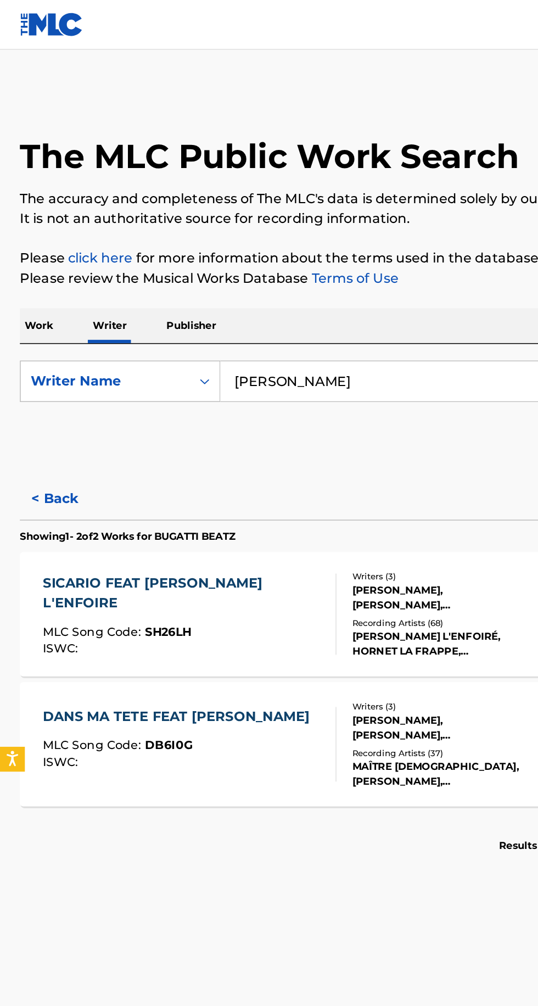
type input "[PERSON_NAME]"
click at [64, 287] on div "Reset Search Search" at bounding box center [269, 295] width 512 height 44
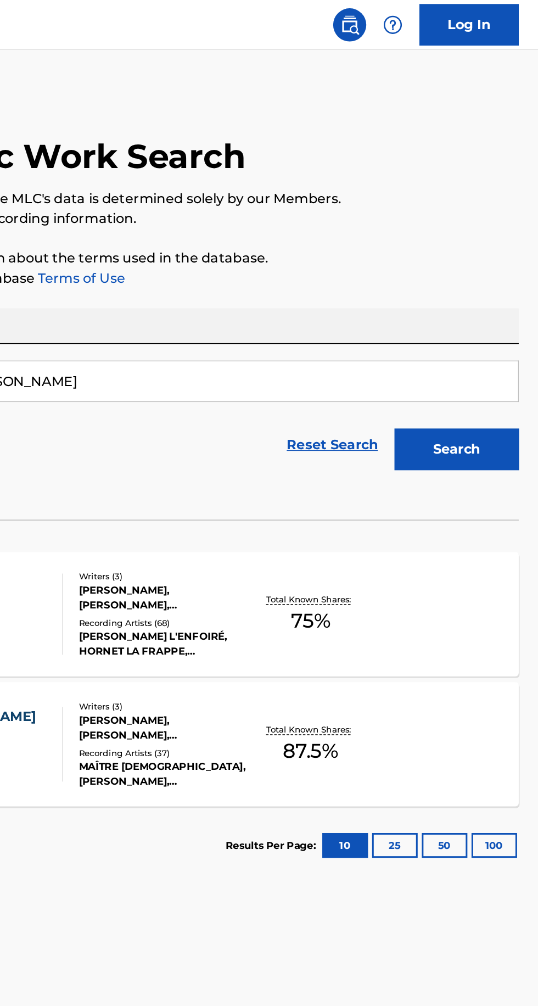
click at [489, 300] on button "Search" at bounding box center [483, 297] width 82 height 27
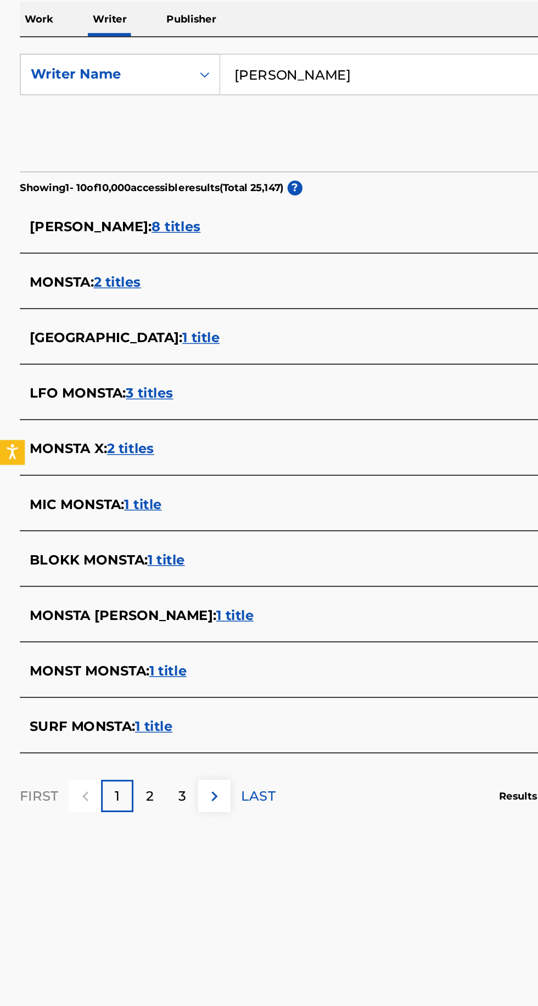
click at [99, 730] on p "2" at bounding box center [99, 730] width 5 height 13
